Goal: Find contact information: Find contact information

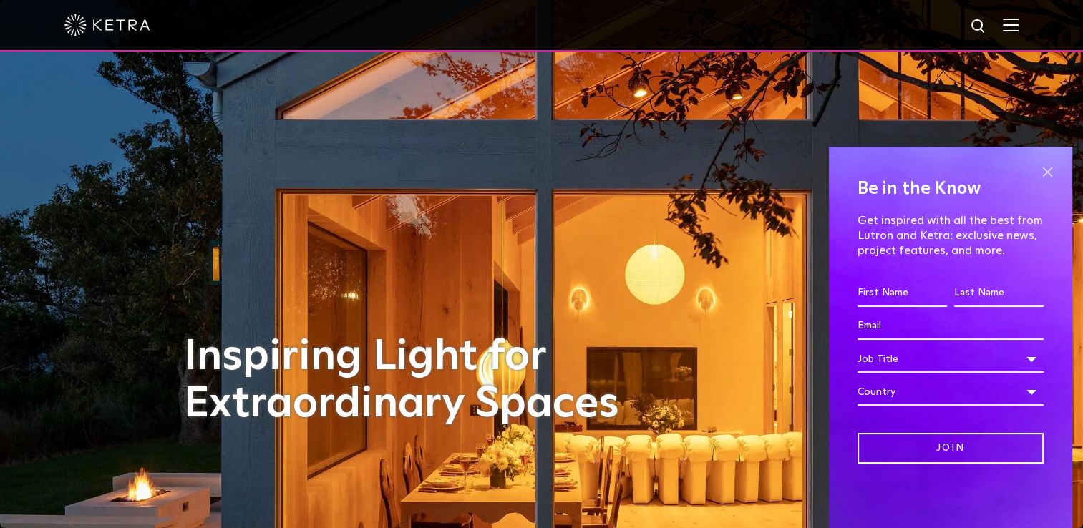
click at [1050, 170] on span at bounding box center [1046, 171] width 21 height 21
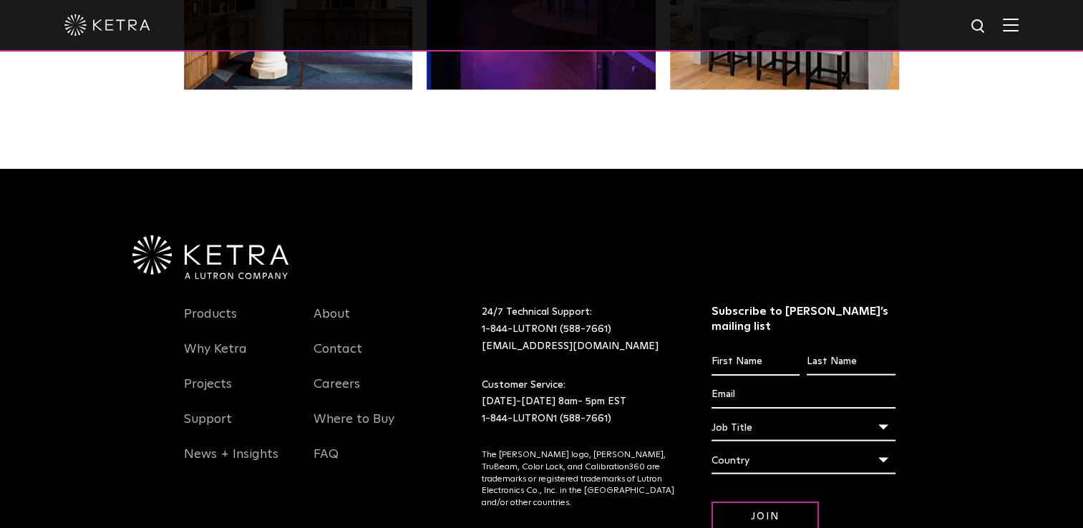
scroll to position [2910, 0]
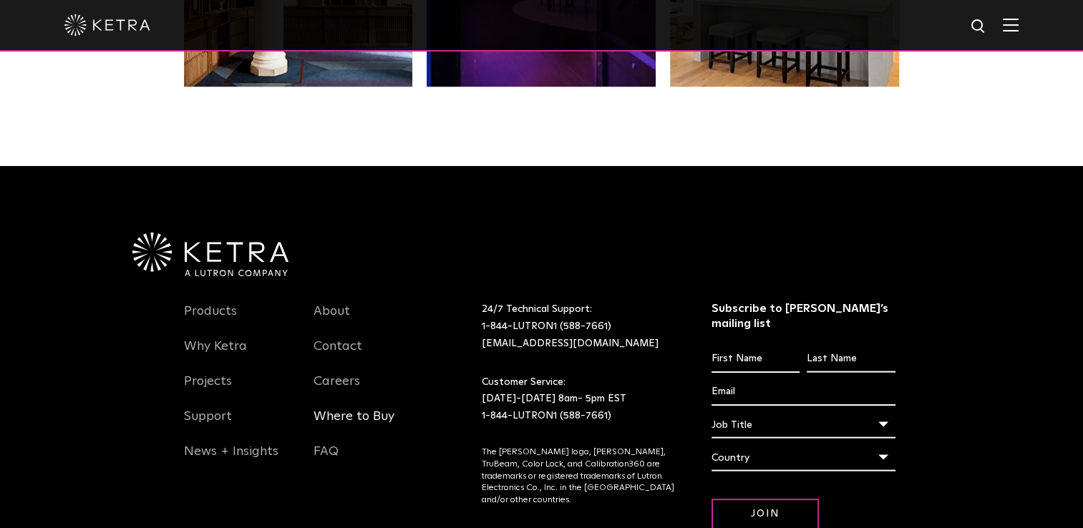
click at [361, 416] on link "Where to Buy" at bounding box center [353, 425] width 81 height 33
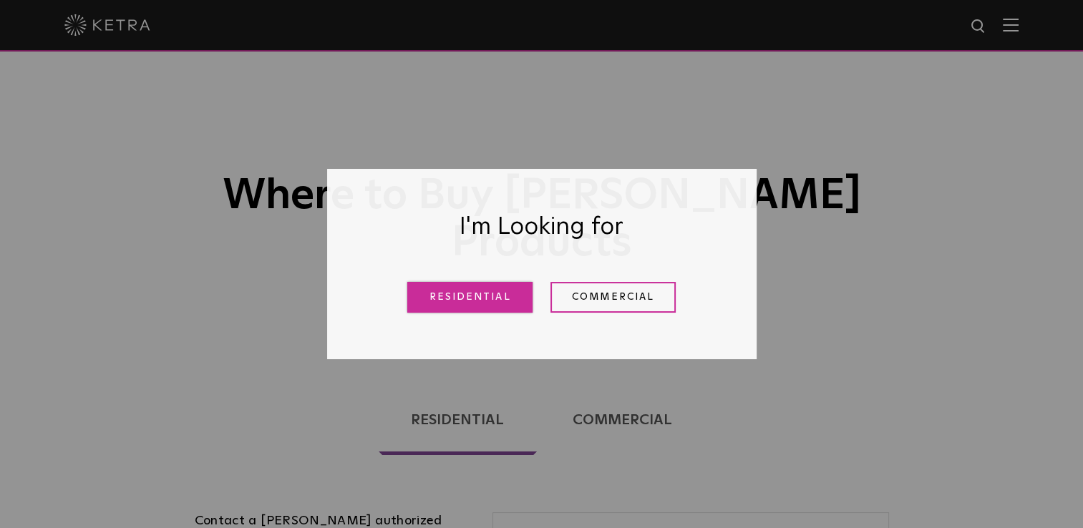
click at [476, 296] on link "Residential" at bounding box center [469, 297] width 125 height 31
click at [501, 305] on div "Where to Buy [PERSON_NAME] Products" at bounding box center [541, 180] width 1083 height 360
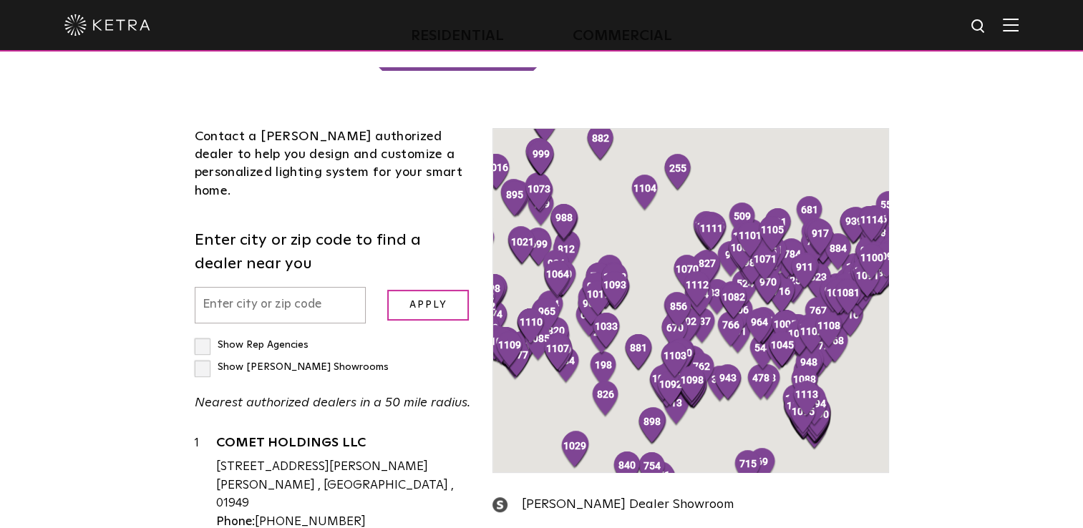
scroll to position [383, 0]
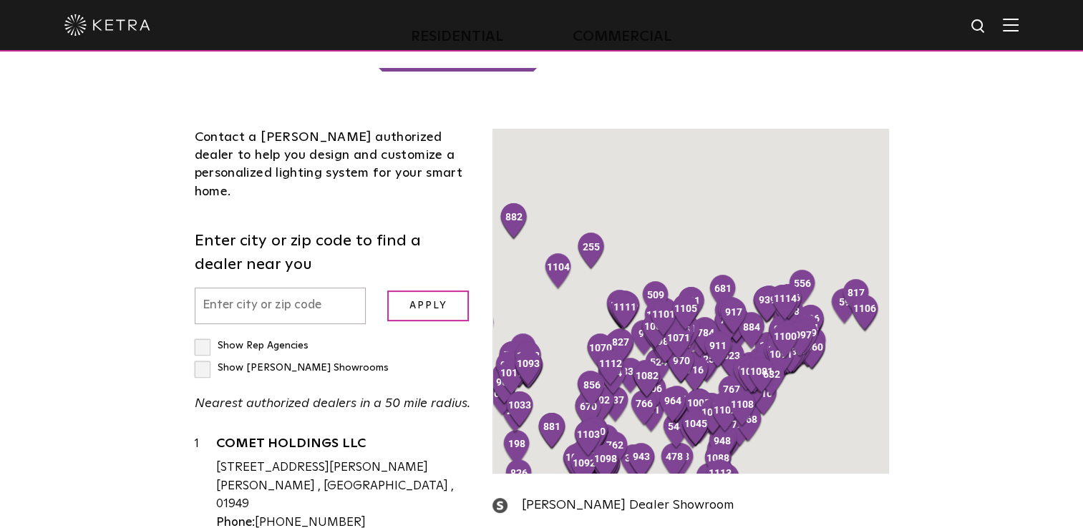
drag, startPoint x: 837, startPoint y: 261, endPoint x: 759, endPoint y: 388, distance: 148.7
click at [759, 379] on div "To navigate, press the arrow keys." at bounding box center [801, 379] width 394 height 0
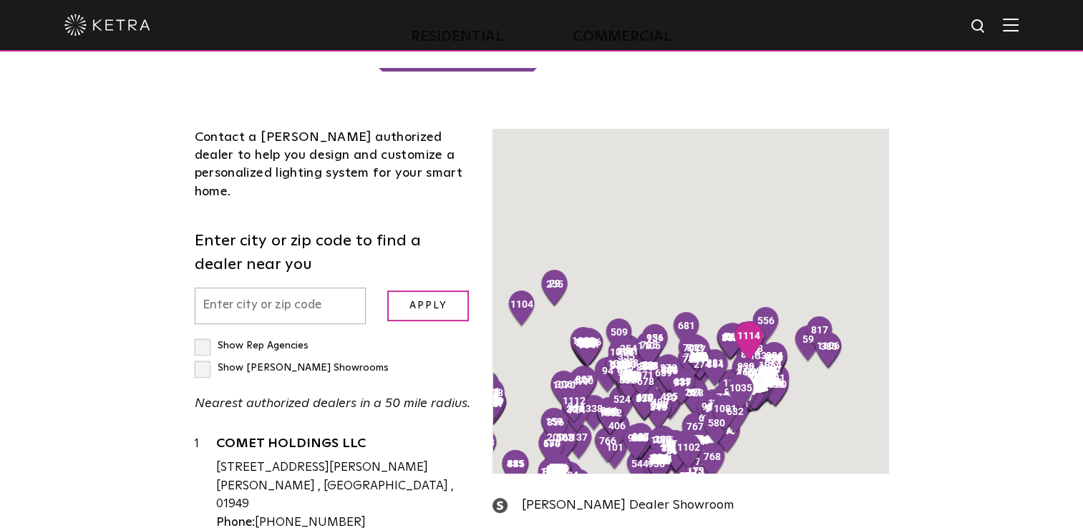
click at [861, 187] on div "To navigate, press the arrow keys." at bounding box center [690, 300] width 394 height 343
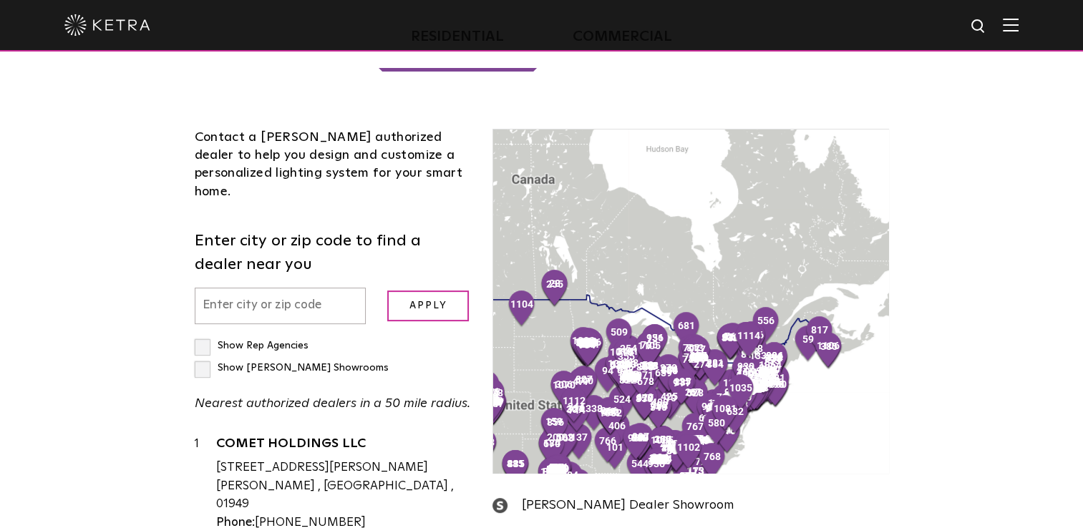
click at [590, 251] on div at bounding box center [690, 300] width 394 height 343
click at [710, 255] on div at bounding box center [690, 300] width 394 height 343
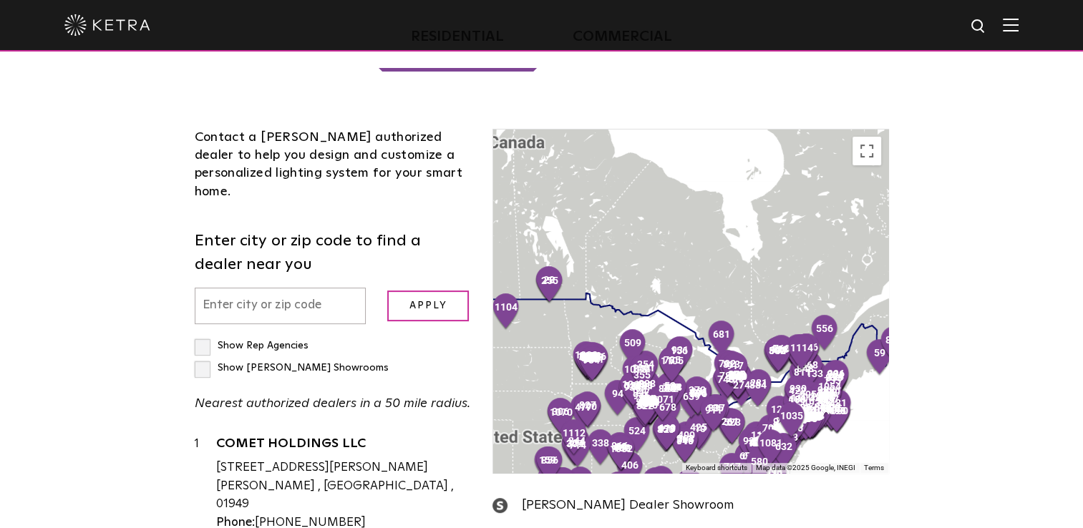
drag, startPoint x: 710, startPoint y: 255, endPoint x: 711, endPoint y: 262, distance: 7.3
click at [954, 230] on div "Loading... Residential Commercial Contact a [PERSON_NAME] authorized dealer to …" at bounding box center [541, 373] width 1083 height 795
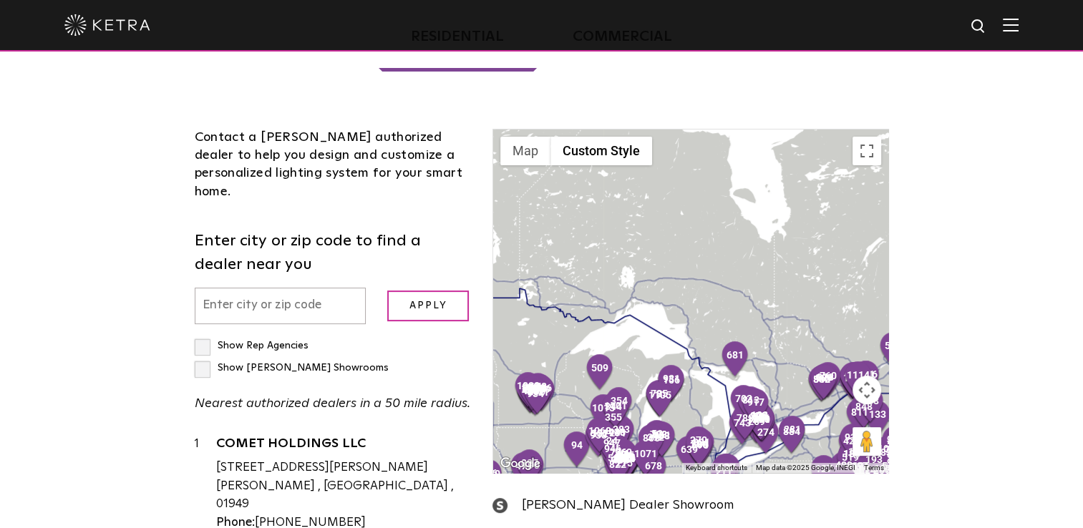
click at [778, 336] on div at bounding box center [690, 300] width 394 height 343
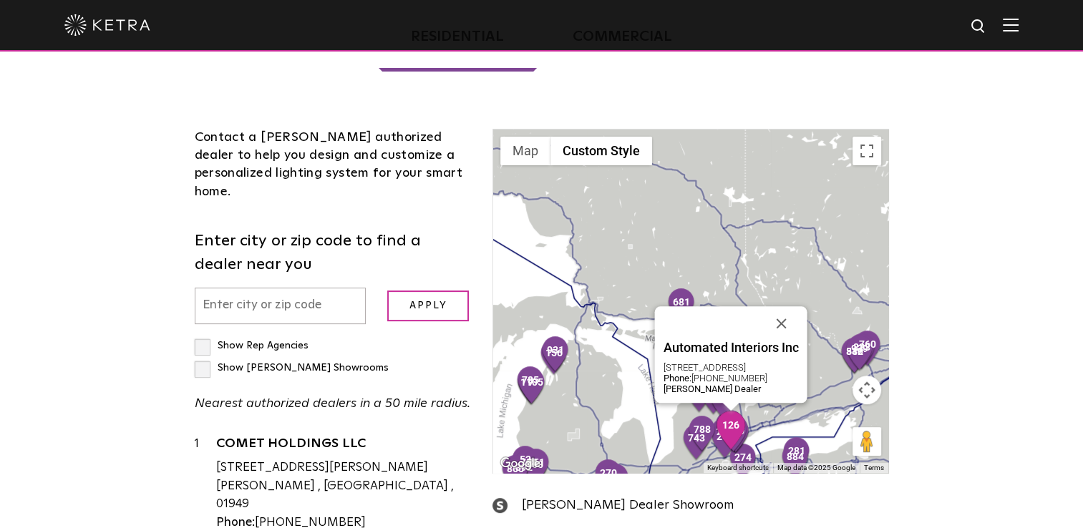
click at [777, 358] on div "Automated Interiors Inc [STREET_ADDRESS] Phone: [PHONE_NUMBER] [PERSON_NAME] De…" at bounding box center [690, 300] width 394 height 343
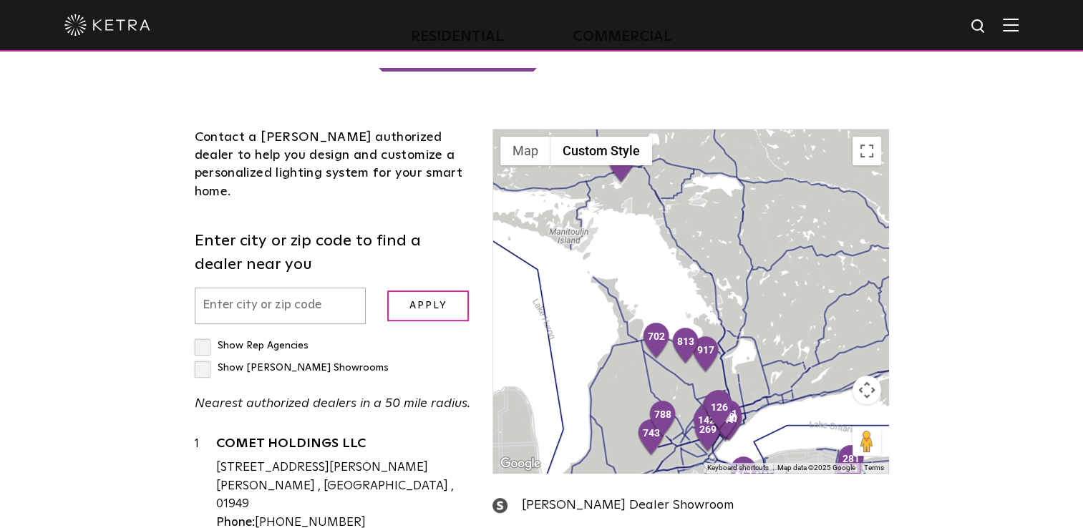
drag, startPoint x: 643, startPoint y: 376, endPoint x: 668, endPoint y: 326, distance: 55.7
click at [668, 326] on div at bounding box center [690, 300] width 394 height 343
click at [681, 333] on div at bounding box center [690, 300] width 394 height 343
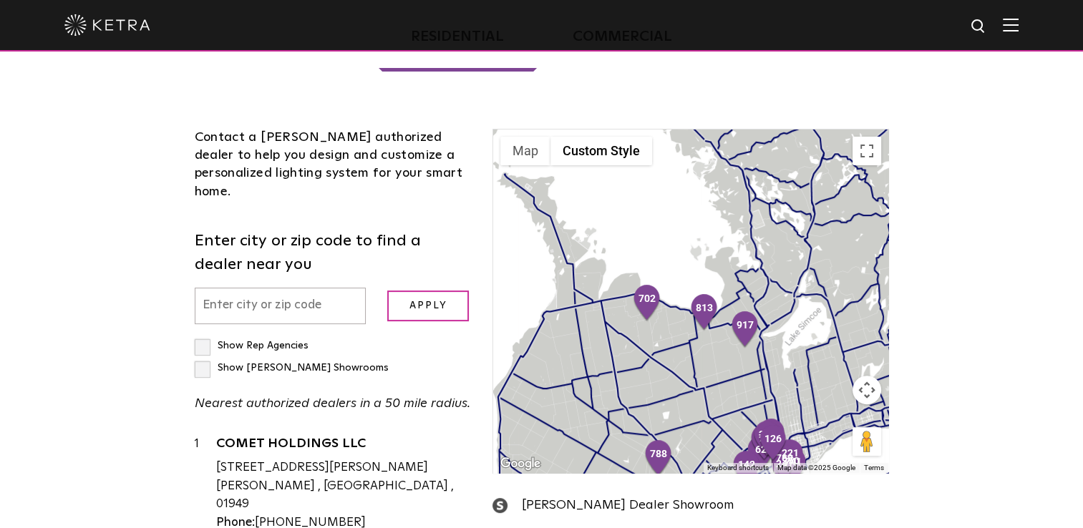
click at [735, 352] on div at bounding box center [690, 300] width 394 height 343
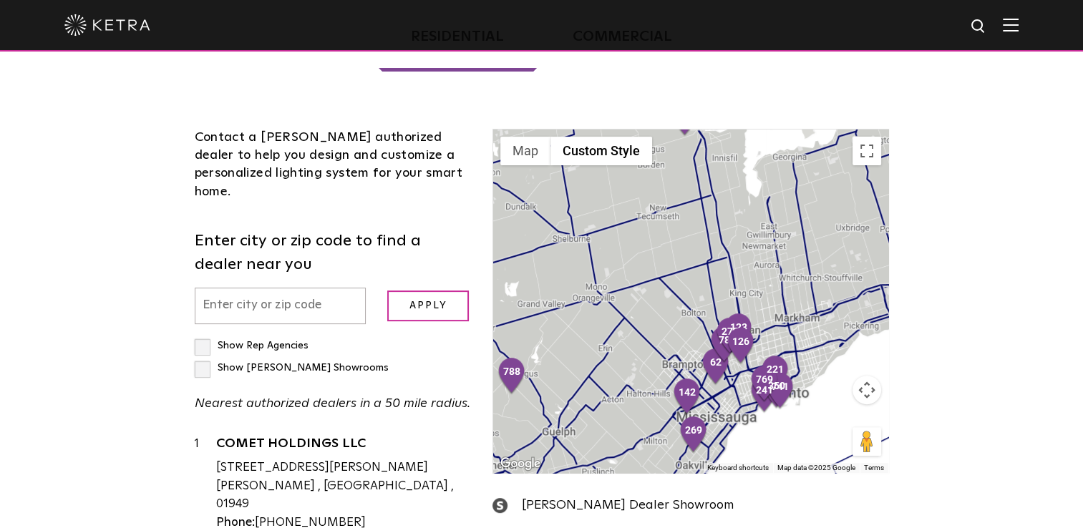
drag, startPoint x: 768, startPoint y: 366, endPoint x: 677, endPoint y: 223, distance: 169.5
click at [677, 223] on div at bounding box center [690, 300] width 394 height 343
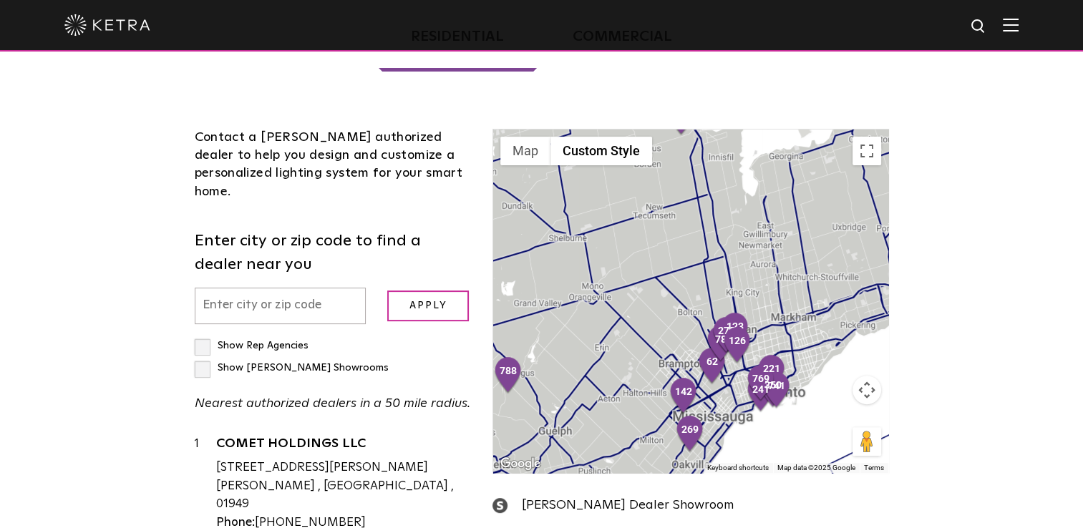
click at [773, 269] on div at bounding box center [690, 300] width 394 height 343
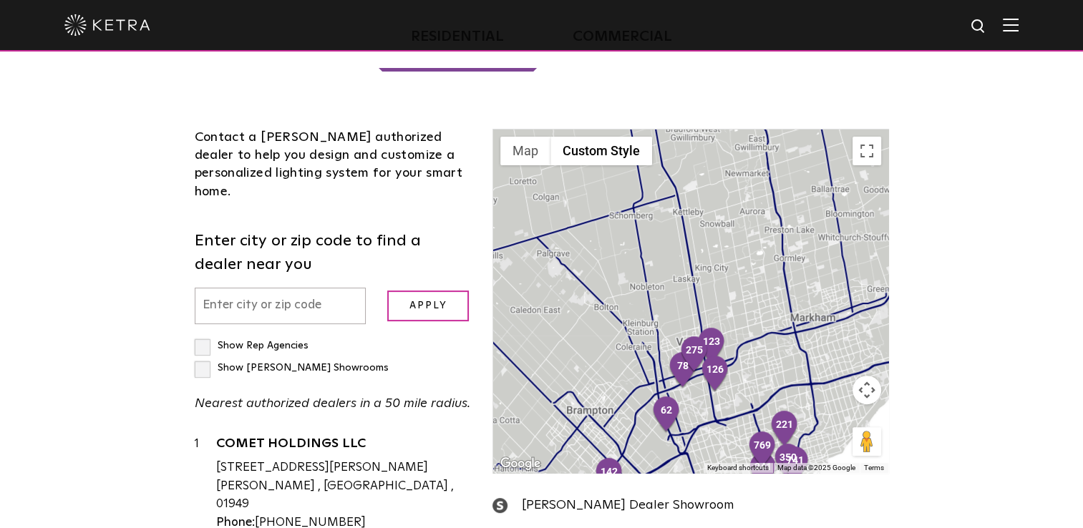
click at [745, 303] on div at bounding box center [690, 300] width 394 height 343
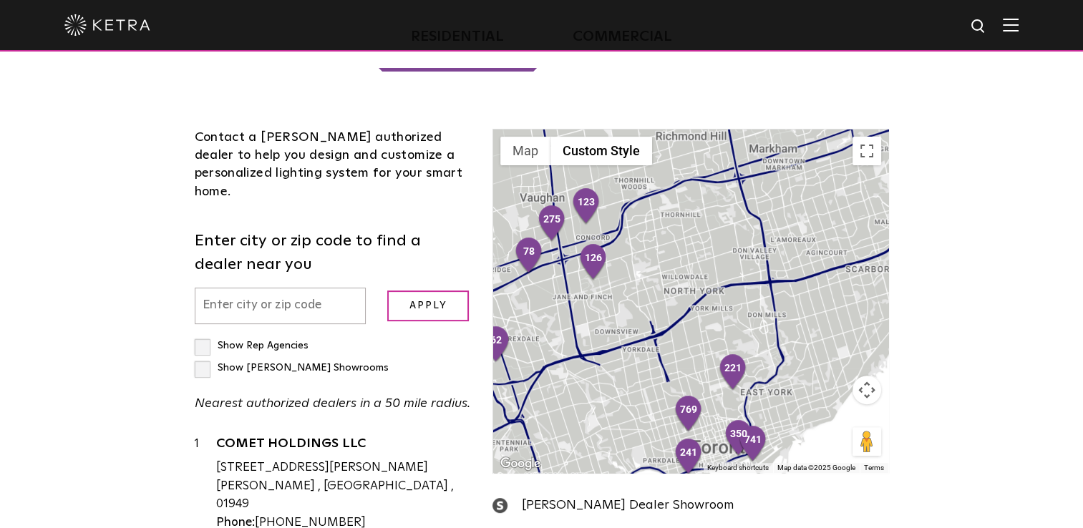
drag, startPoint x: 796, startPoint y: 356, endPoint x: 682, endPoint y: 219, distance: 177.8
click at [682, 219] on div at bounding box center [690, 300] width 394 height 343
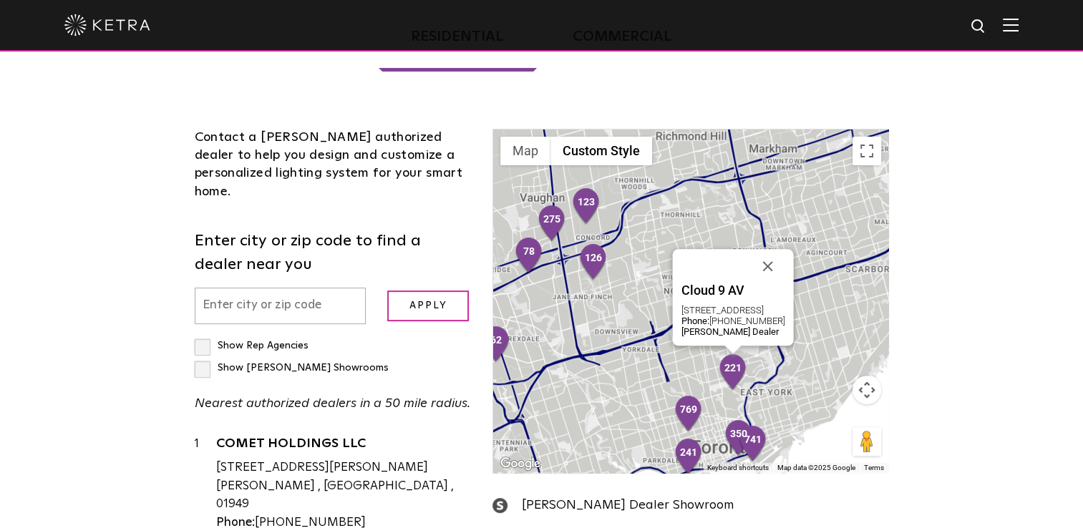
click at [735, 353] on img "221" at bounding box center [733, 372] width 30 height 39
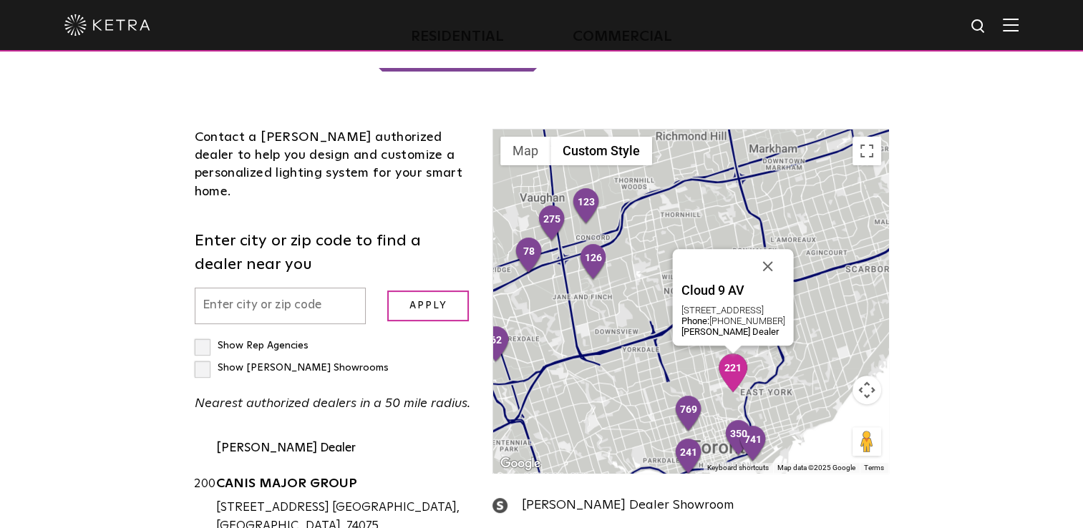
scroll to position [23528, 0]
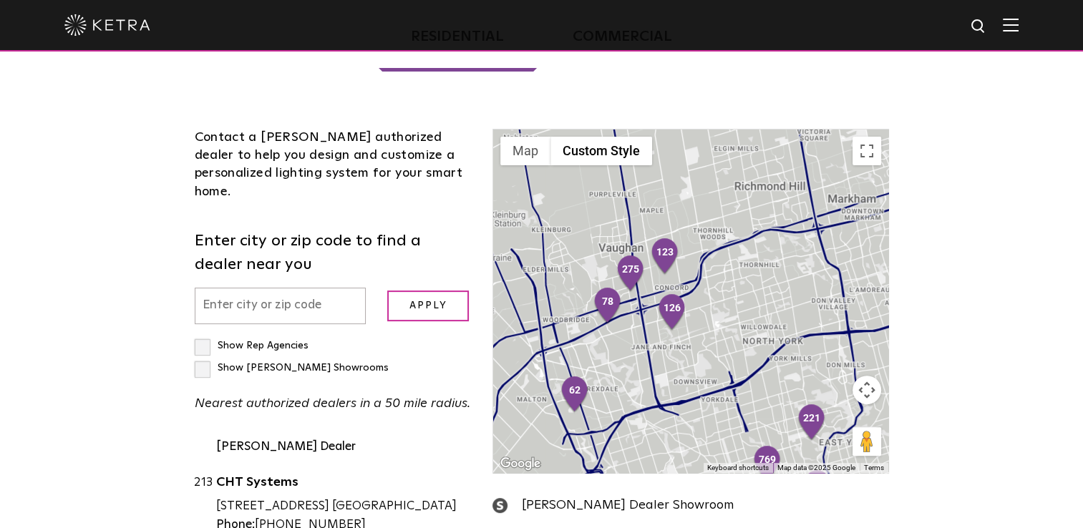
drag, startPoint x: 552, startPoint y: 253, endPoint x: 632, endPoint y: 304, distance: 94.9
click at [632, 304] on div at bounding box center [690, 300] width 394 height 343
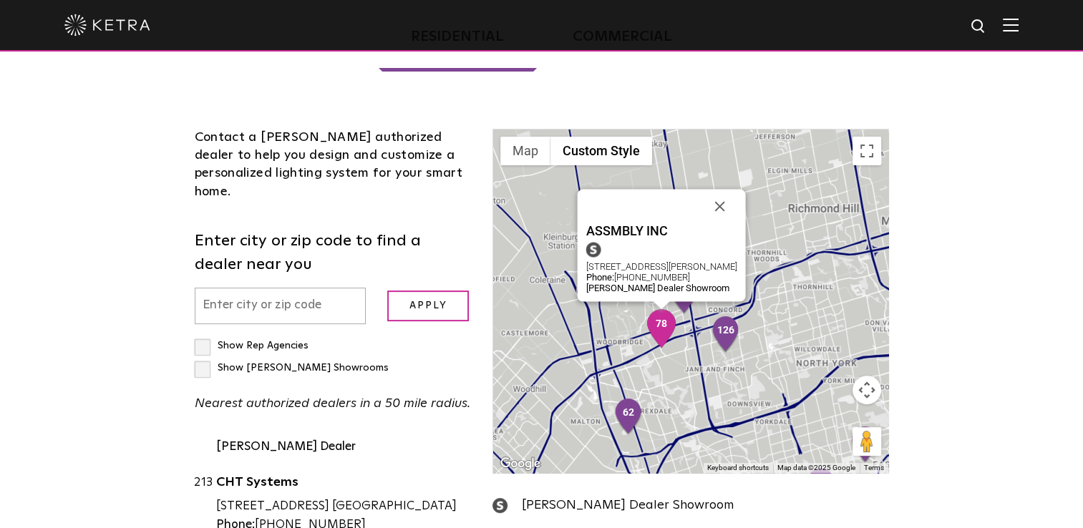
click at [667, 309] on img "78" at bounding box center [661, 328] width 30 height 39
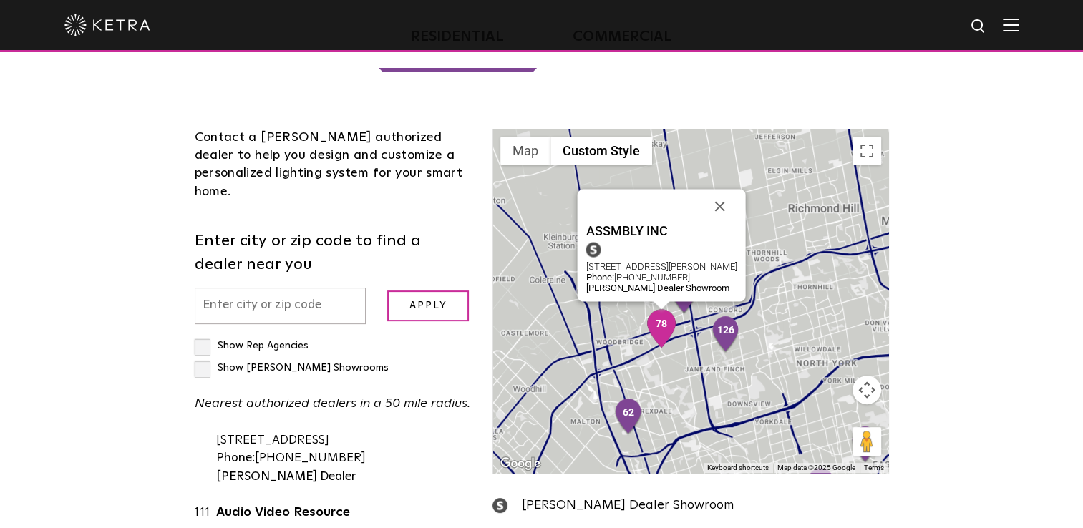
scroll to position [8176, 0]
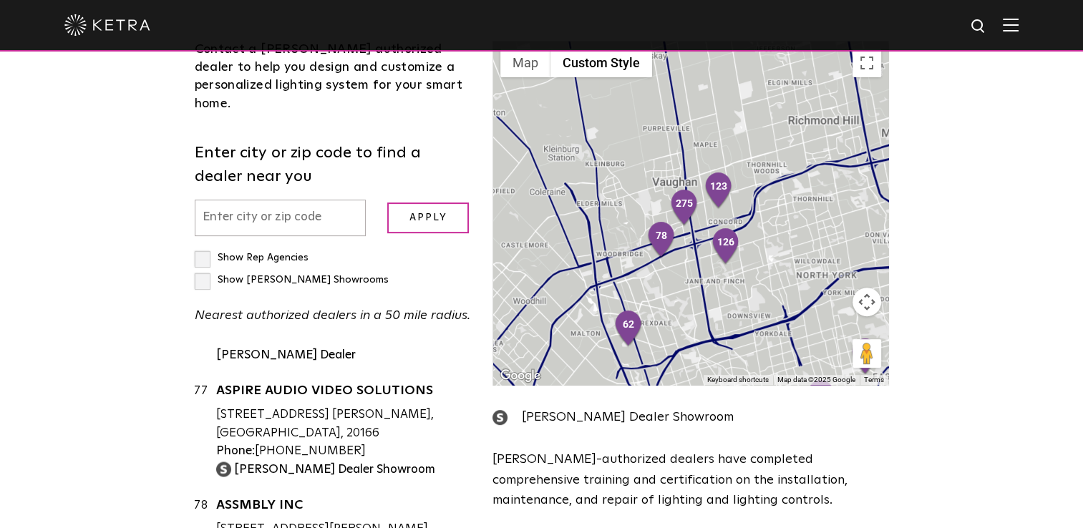
scroll to position [472, 0]
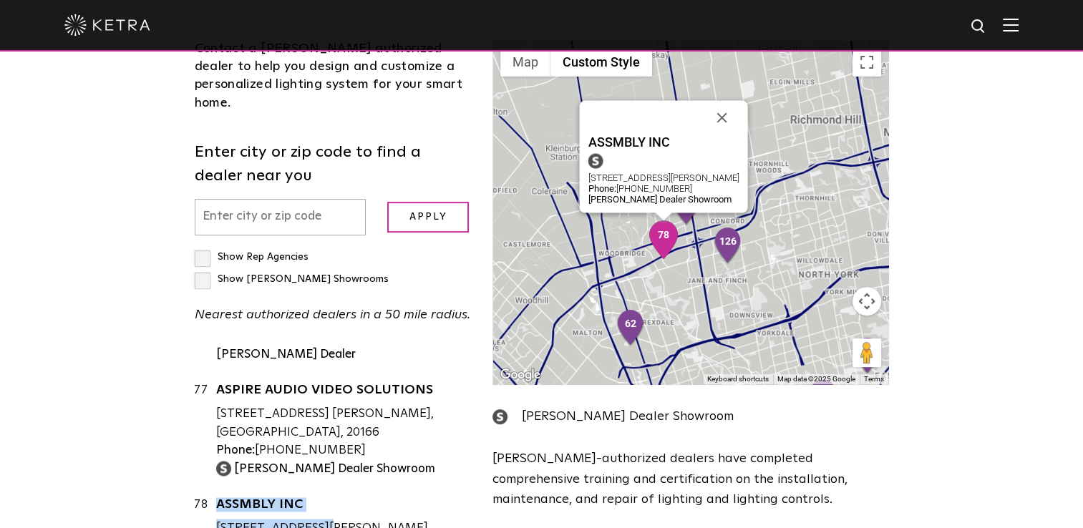
drag, startPoint x: 214, startPoint y: 291, endPoint x: 367, endPoint y: 296, distance: 153.2
click at [367, 495] on div "78 ASSMBLY INC 131 WHITMORE RD UNIT 20, WOODBRIDGE, ON, L4L 6E3 Phone: 416-561-…" at bounding box center [333, 534] width 277 height 78
click at [367, 519] on div "[STREET_ADDRESS][PERSON_NAME]" at bounding box center [343, 528] width 255 height 19
drag, startPoint x: 217, startPoint y: 290, endPoint x: 321, endPoint y: 287, distance: 104.5
click at [321, 519] on div "[STREET_ADDRESS][PERSON_NAME]" at bounding box center [343, 528] width 255 height 19
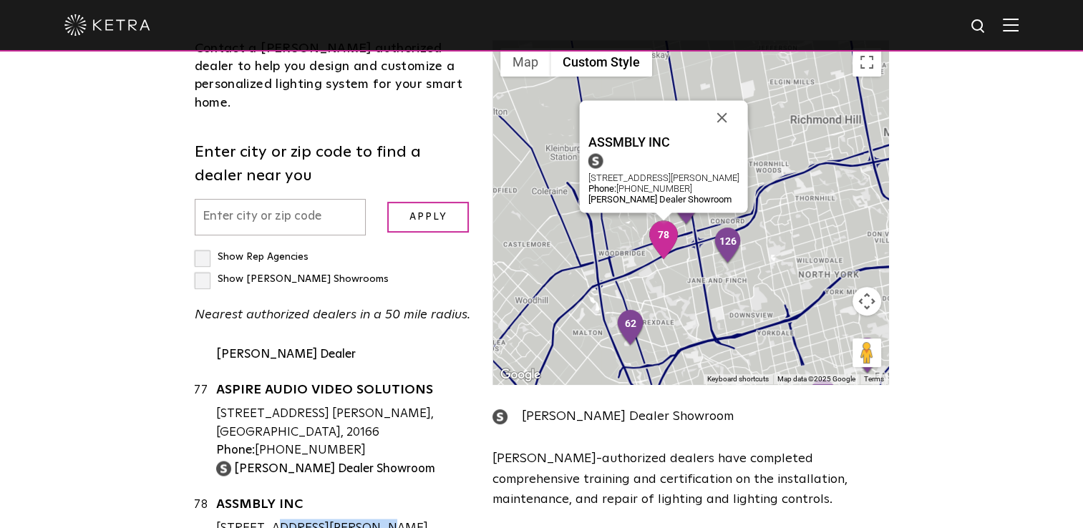
copy div "131 WHITMORE RD"
